Goal: Communication & Community: Connect with others

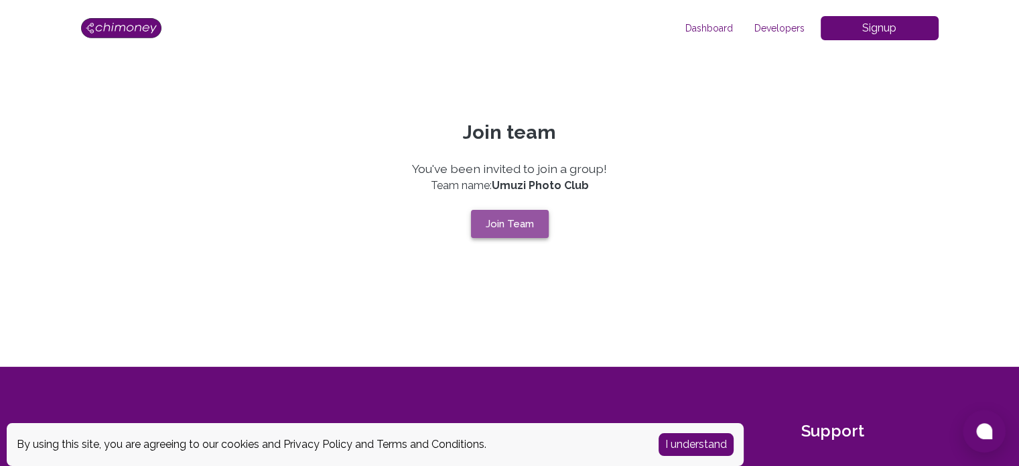
click at [519, 218] on button "Join Team" at bounding box center [510, 224] width 78 height 28
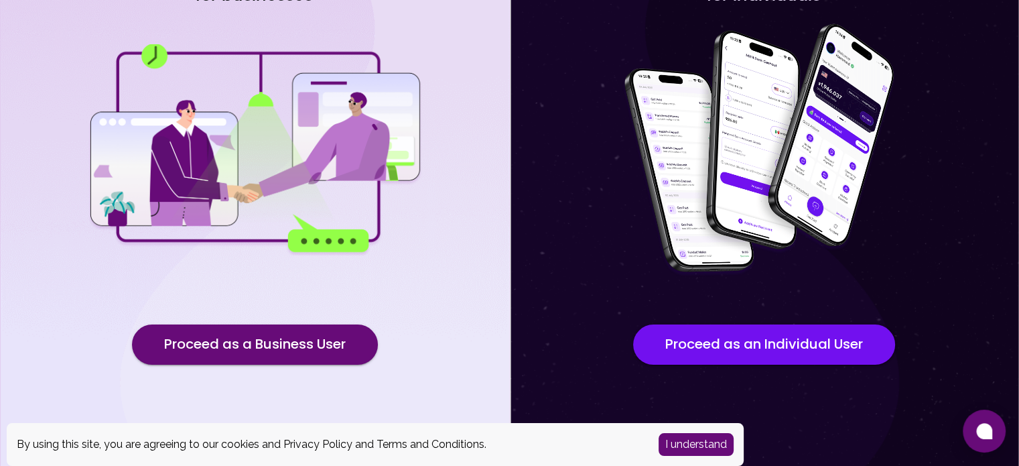
scroll to position [139, 0]
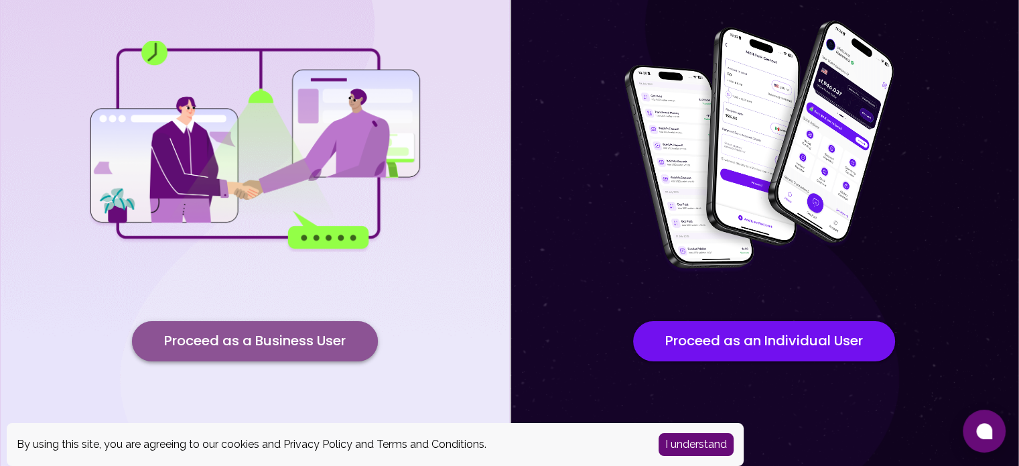
click at [287, 336] on button "Proceed as a Business User" at bounding box center [255, 341] width 246 height 40
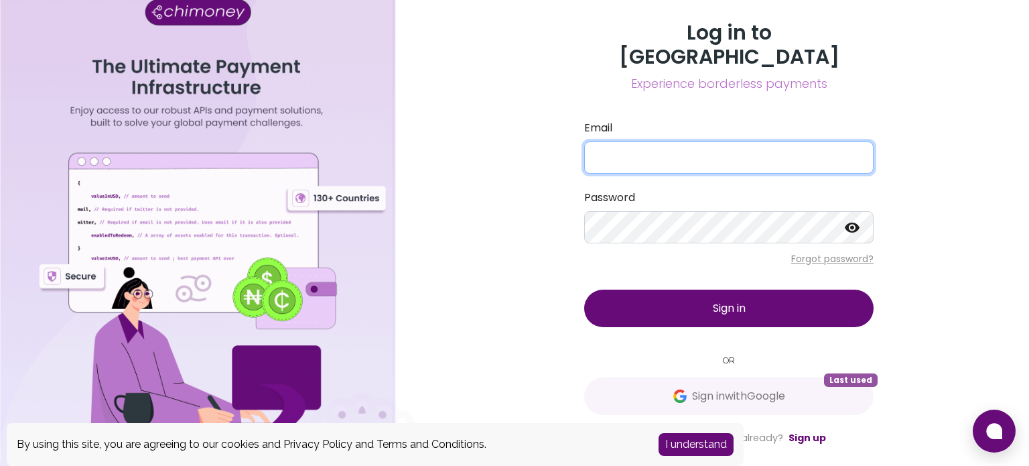
click at [665, 145] on input "Email" at bounding box center [728, 157] width 289 height 32
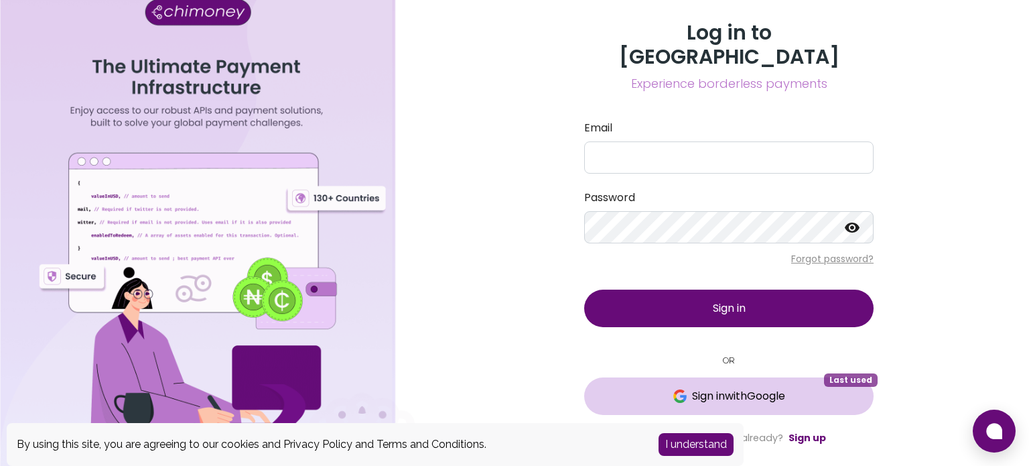
click at [711, 388] on span "Sign in with Google" at bounding box center [738, 396] width 93 height 16
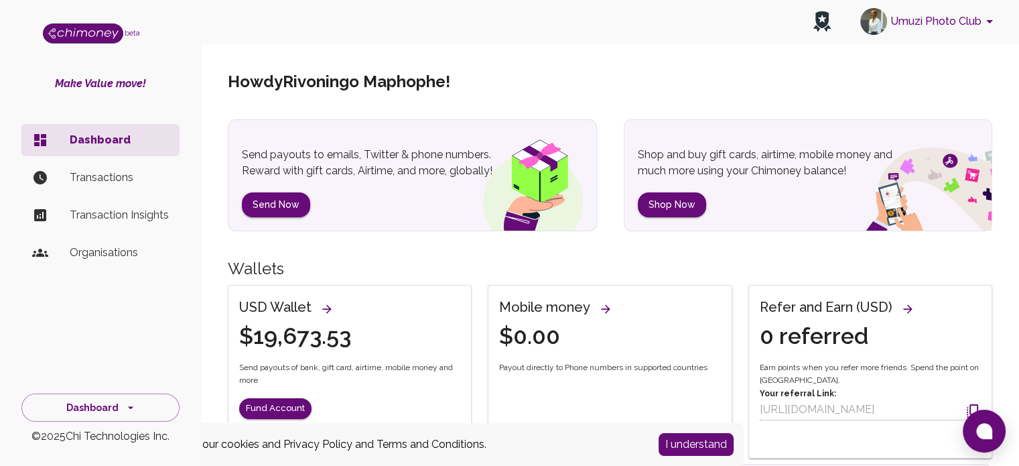
click at [105, 254] on p "Organisations" at bounding box center [119, 253] width 99 height 16
